Goal: Navigation & Orientation: Find specific page/section

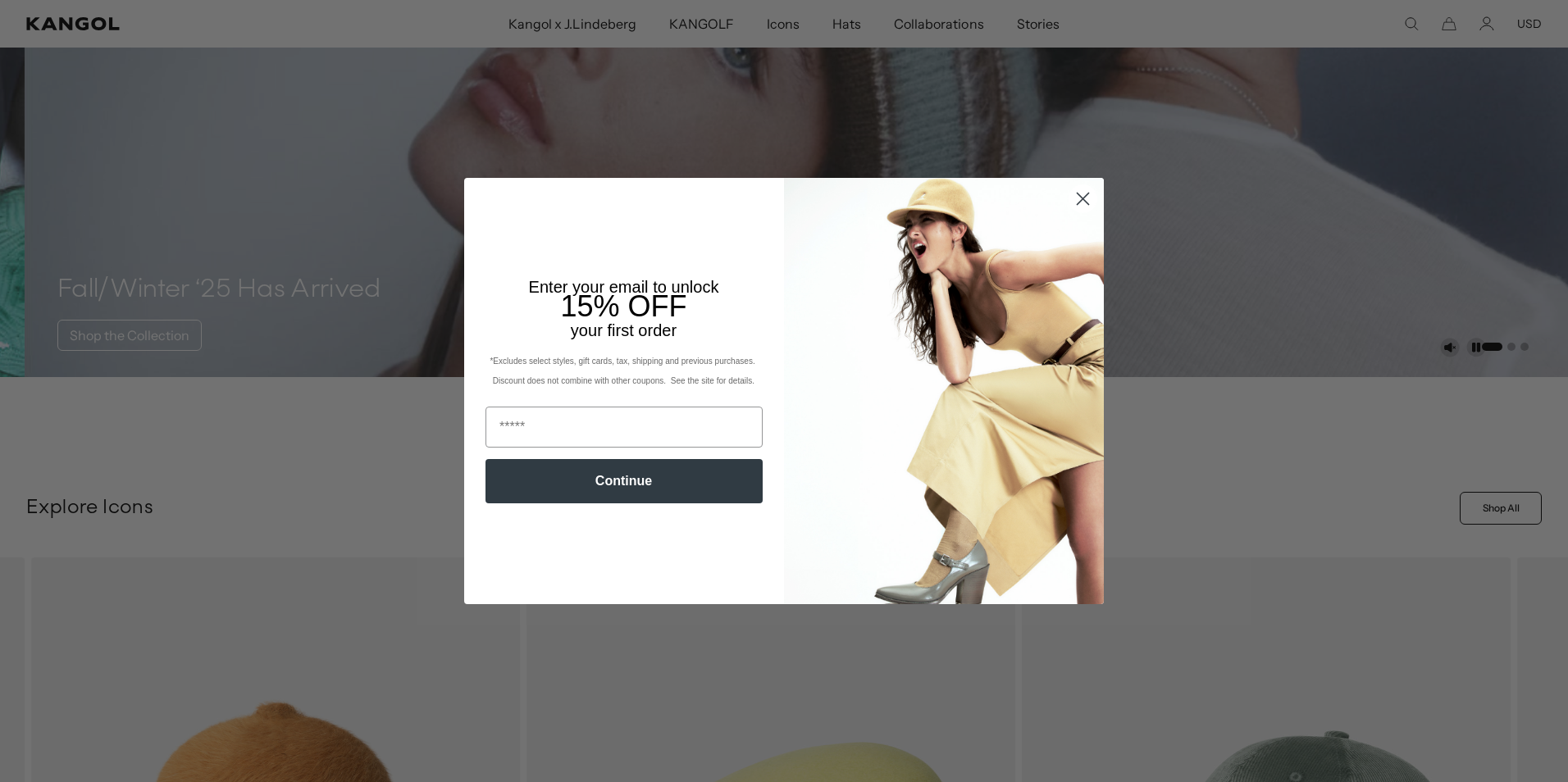
click at [1078, 198] on icon "Close dialog" at bounding box center [1083, 198] width 12 height 12
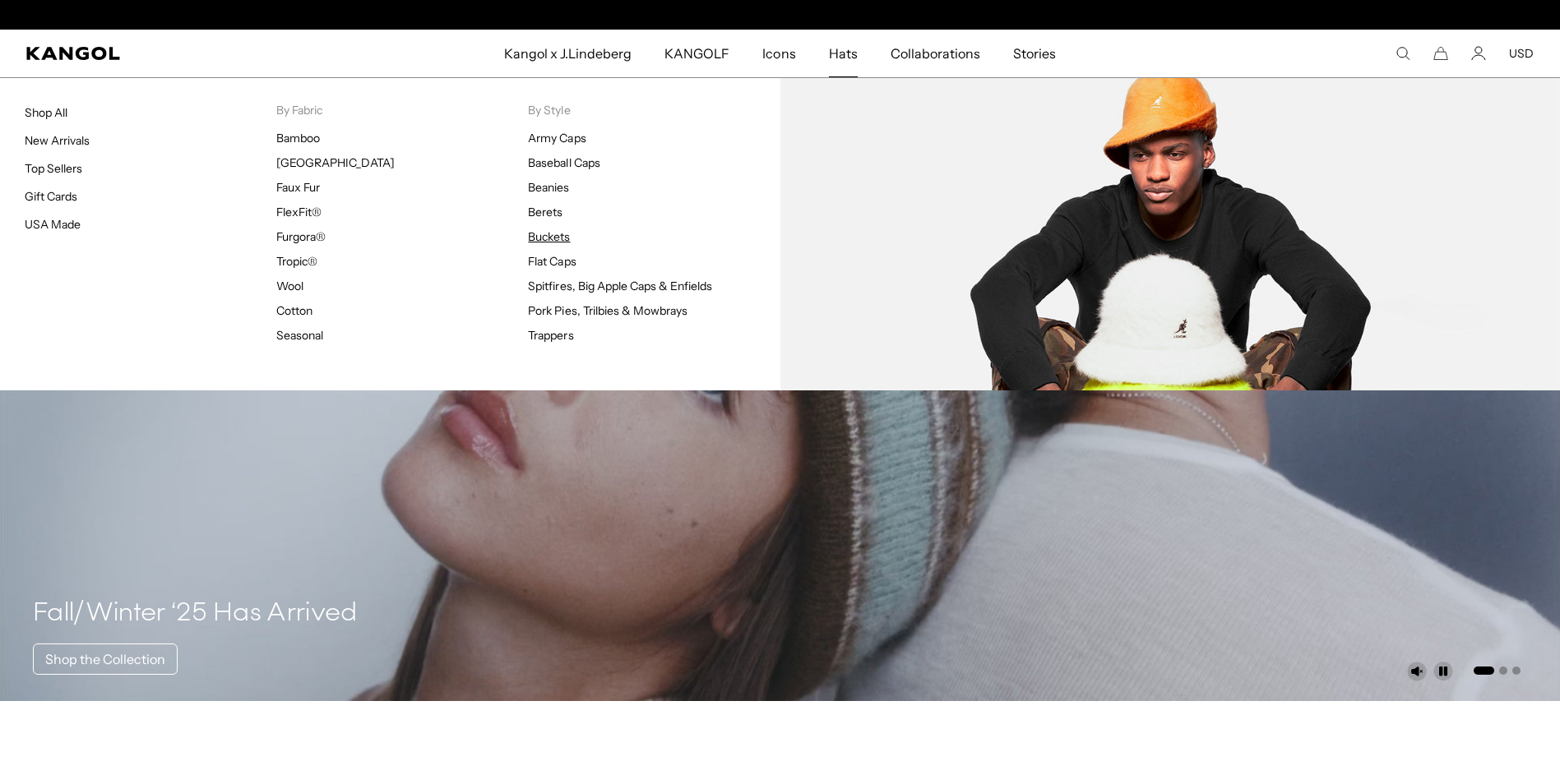
scroll to position [0, 339]
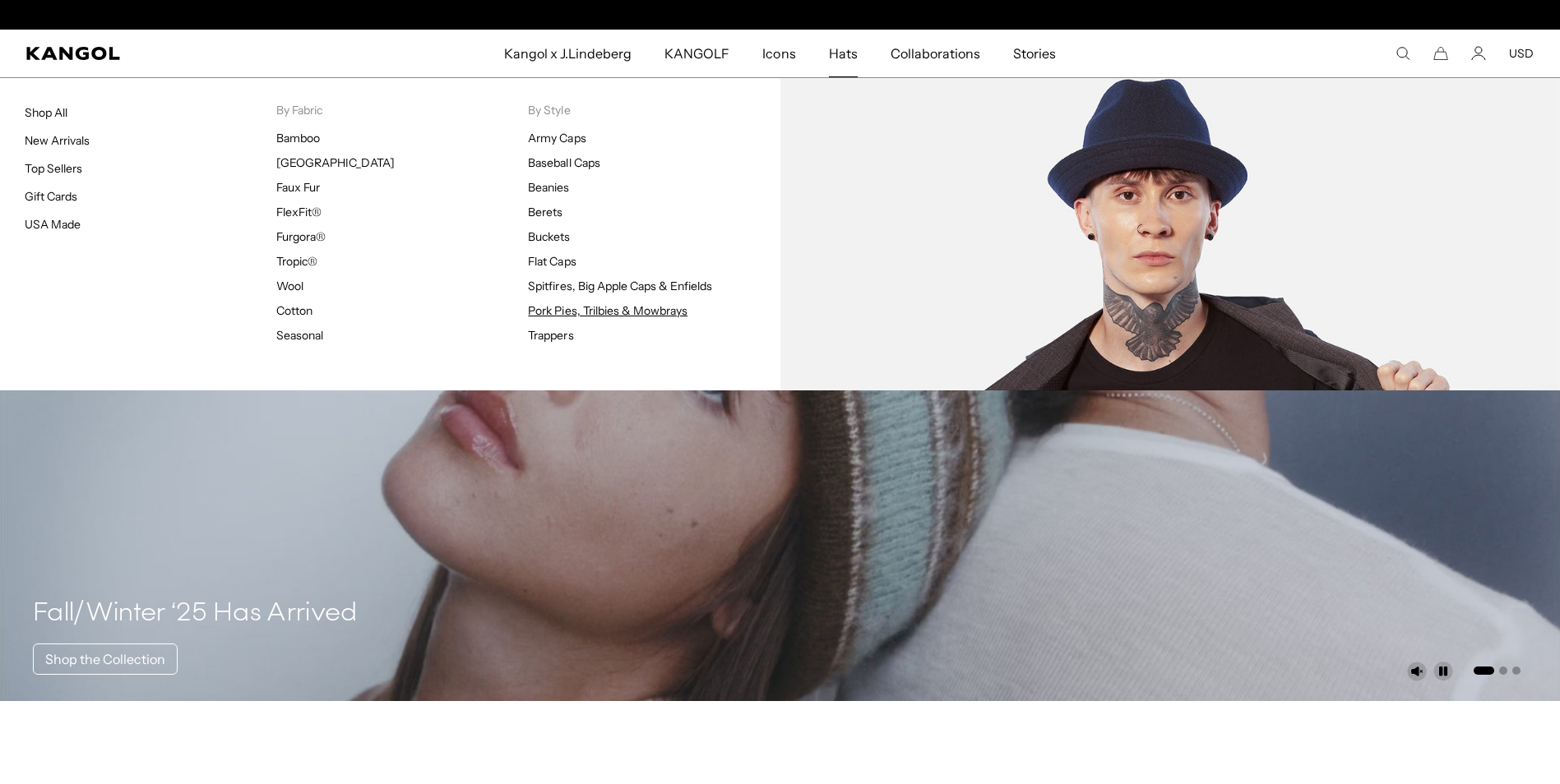
click at [557, 310] on link "Pork Pies, Trilbies & Mowbrays" at bounding box center [607, 311] width 159 height 15
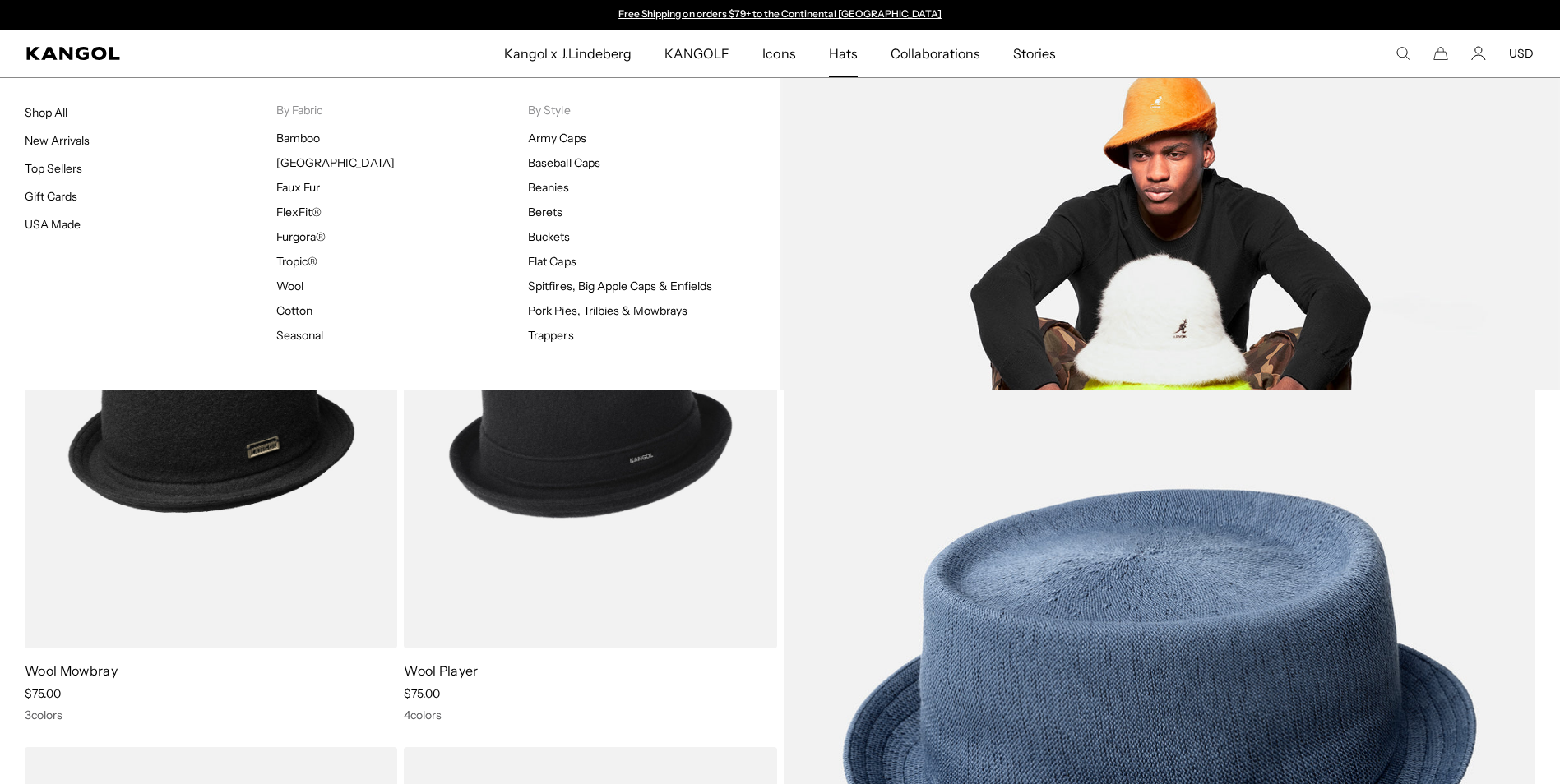
click at [552, 233] on link "Buckets" at bounding box center [549, 236] width 42 height 15
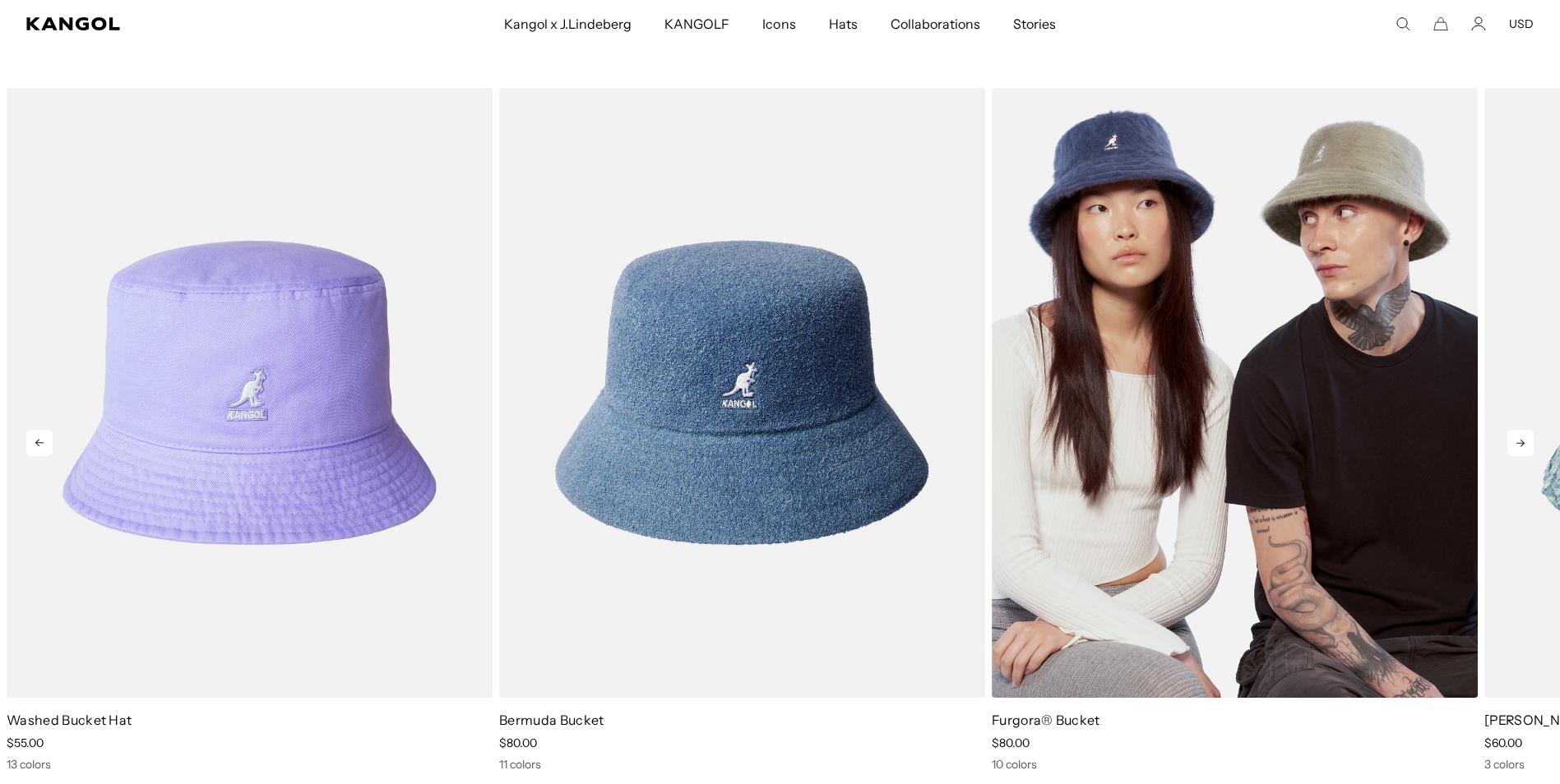
scroll to position [11261, 0]
